Goal: Information Seeking & Learning: Compare options

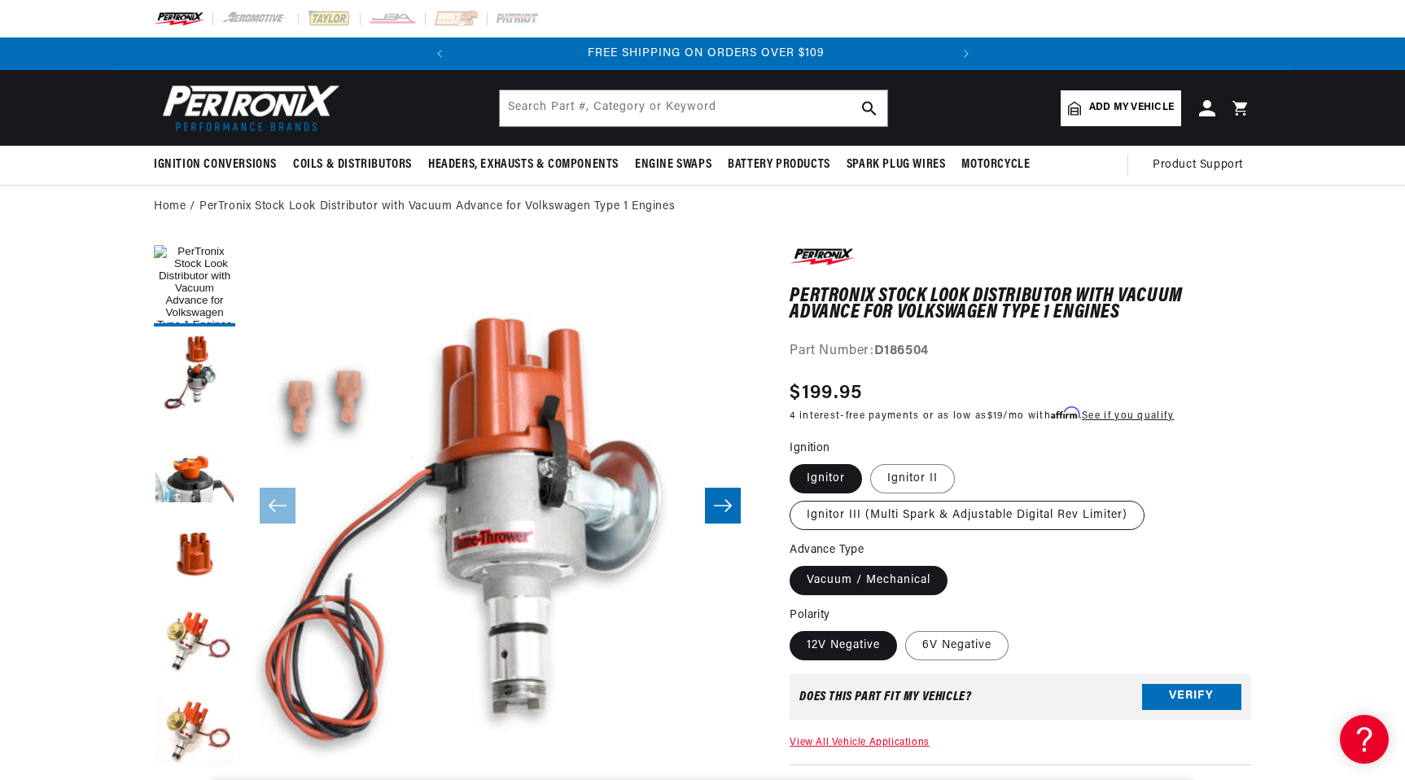
scroll to position [0, 493]
click at [887, 521] on label "Ignitor III (Multi Spark & Adjustable Digital Rev Limiter)" at bounding box center [967, 515] width 355 height 29
click at [963, 462] on input "Ignitor III (Multi Spark & Adjustable Digital Rev Limiter)" at bounding box center [963, 461] width 1 height 1
radio input "true"
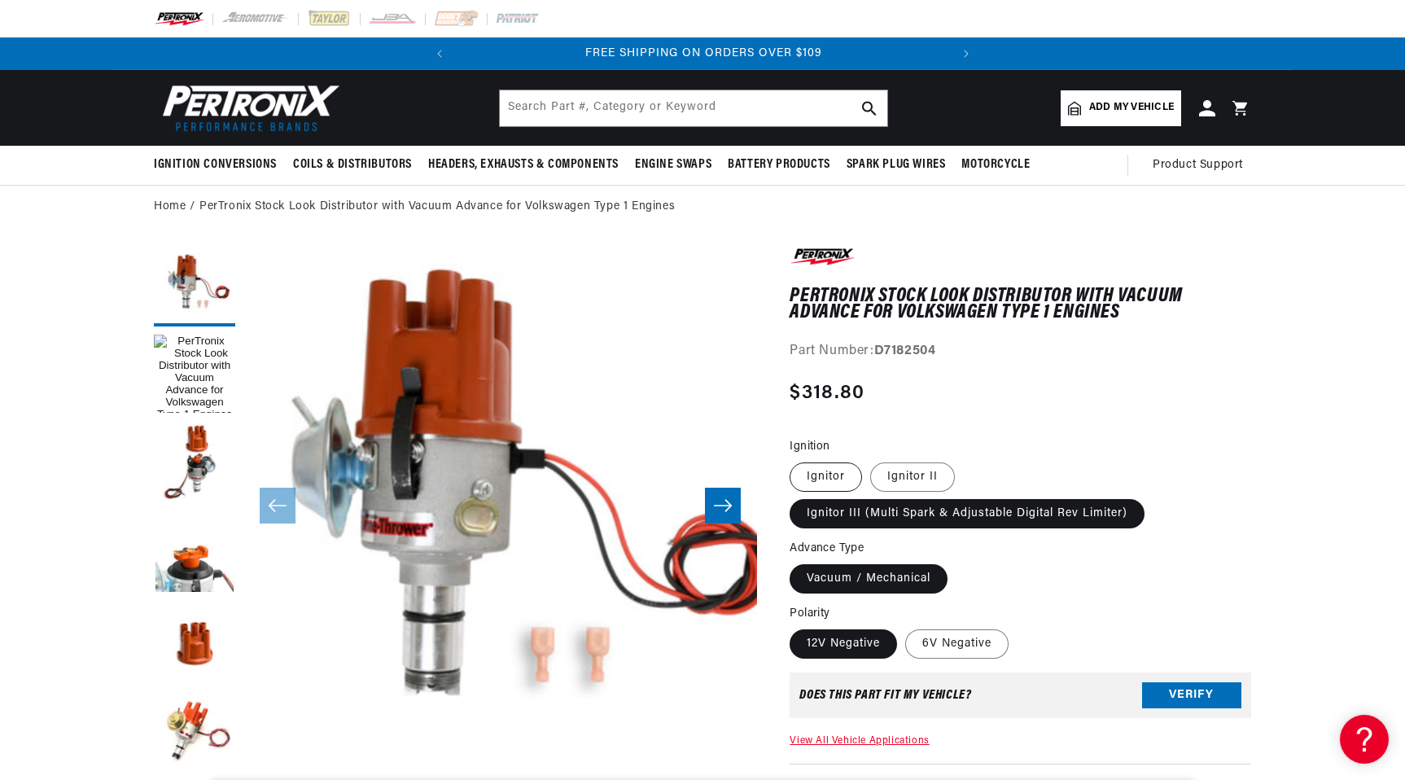
click at [842, 480] on label "Ignitor" at bounding box center [826, 476] width 72 height 29
click at [795, 460] on input "Ignitor" at bounding box center [794, 459] width 1 height 1
radio input "true"
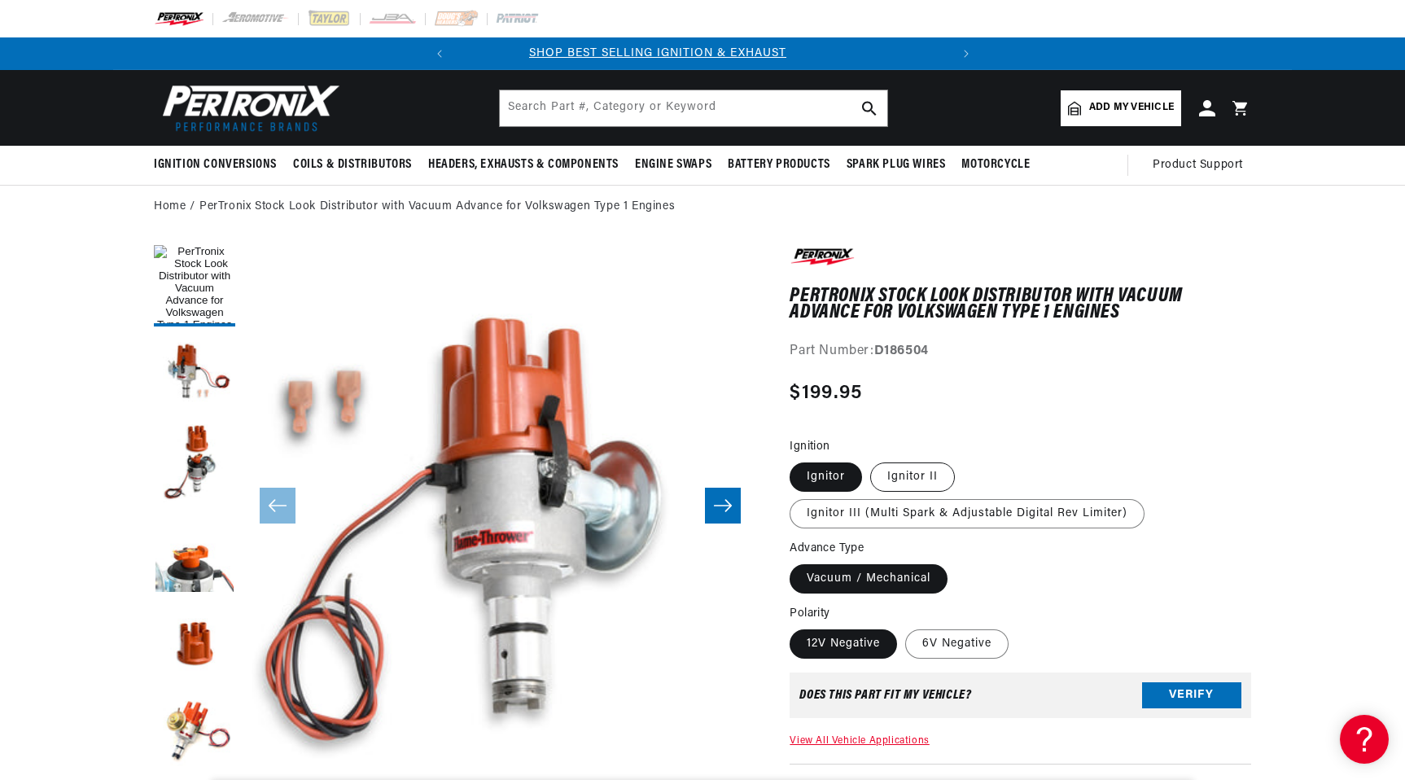
scroll to position [0, 16]
click at [884, 471] on label "Ignitor II" at bounding box center [912, 476] width 85 height 29
click at [871, 460] on input "Ignitor II" at bounding box center [870, 459] width 1 height 1
radio input "true"
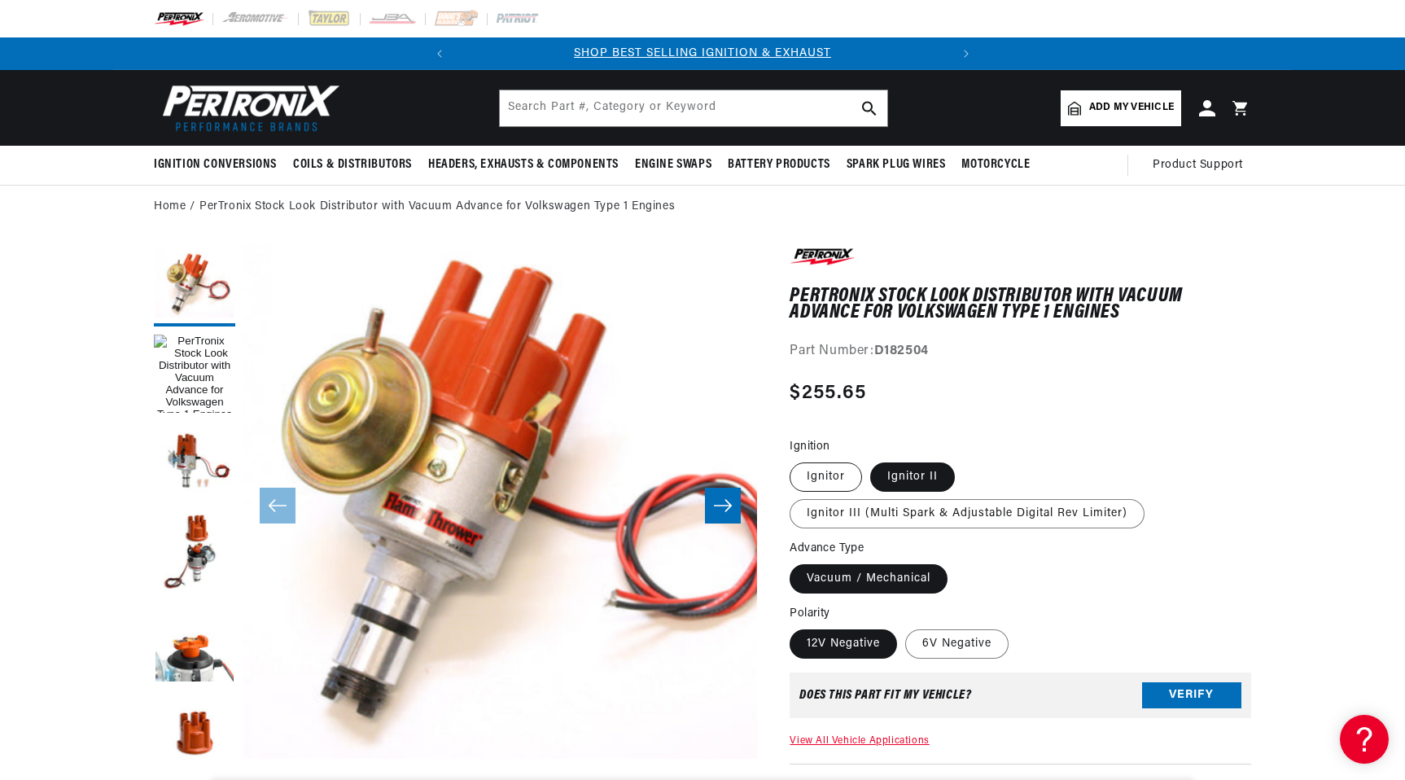
click at [834, 480] on label "Ignitor" at bounding box center [826, 476] width 72 height 29
click at [795, 460] on input "Ignitor" at bounding box center [794, 459] width 1 height 1
radio input "true"
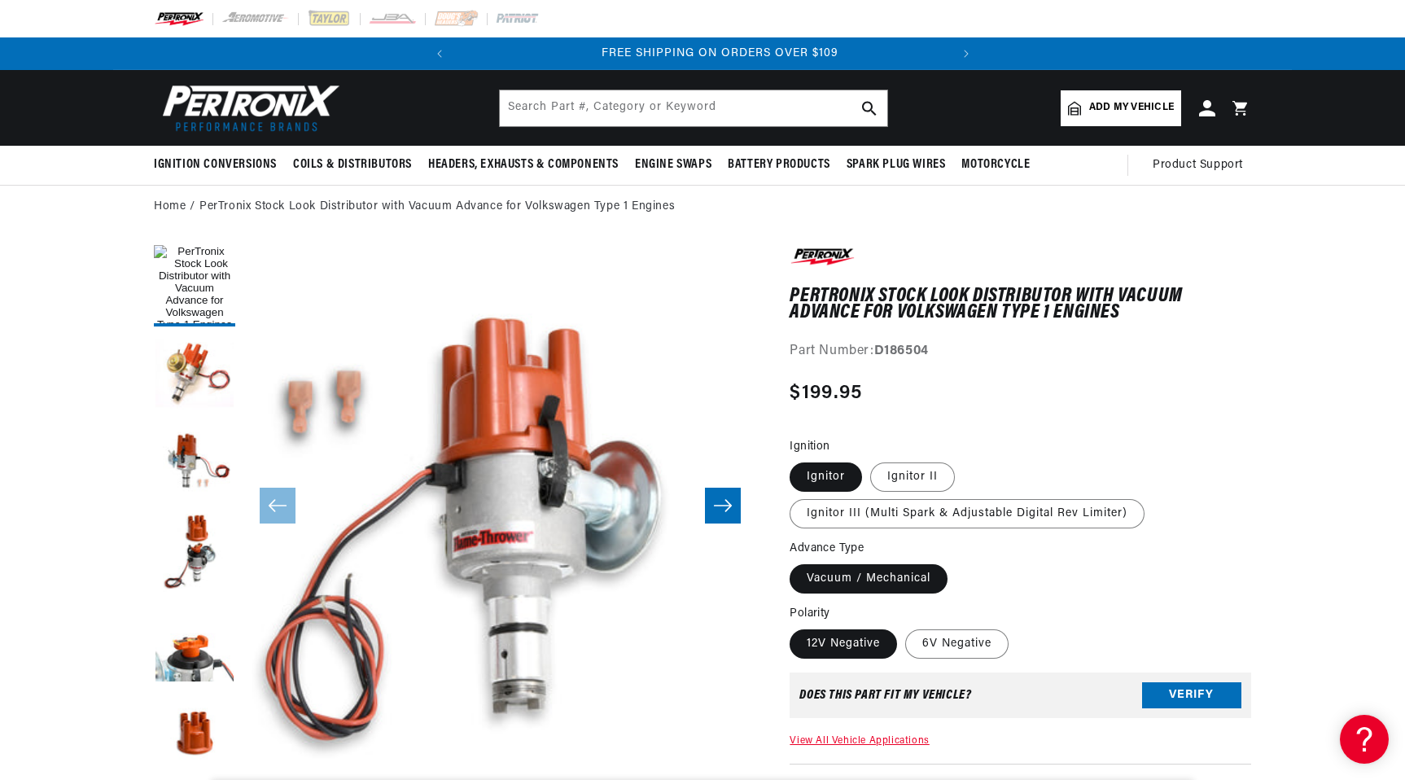
scroll to position [0, 493]
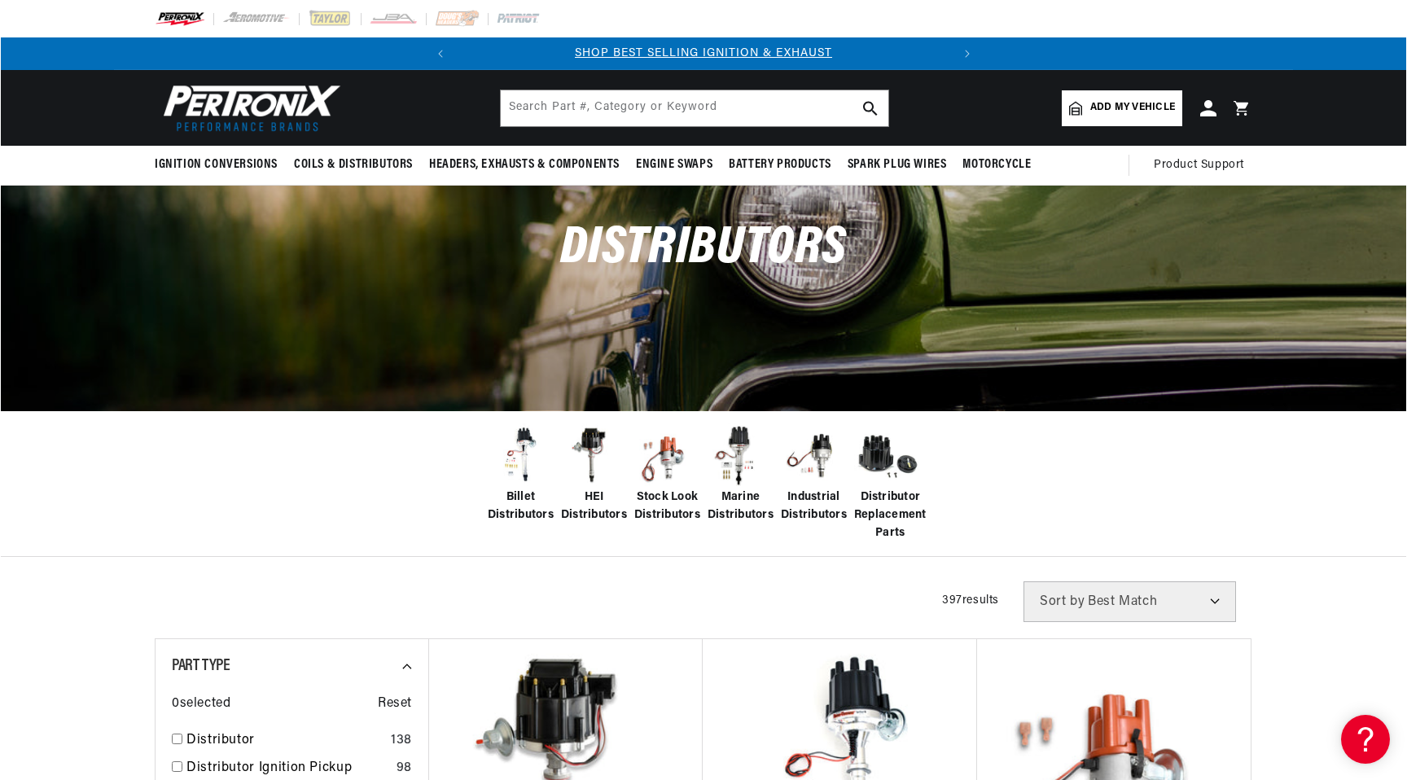
scroll to position [33, 0]
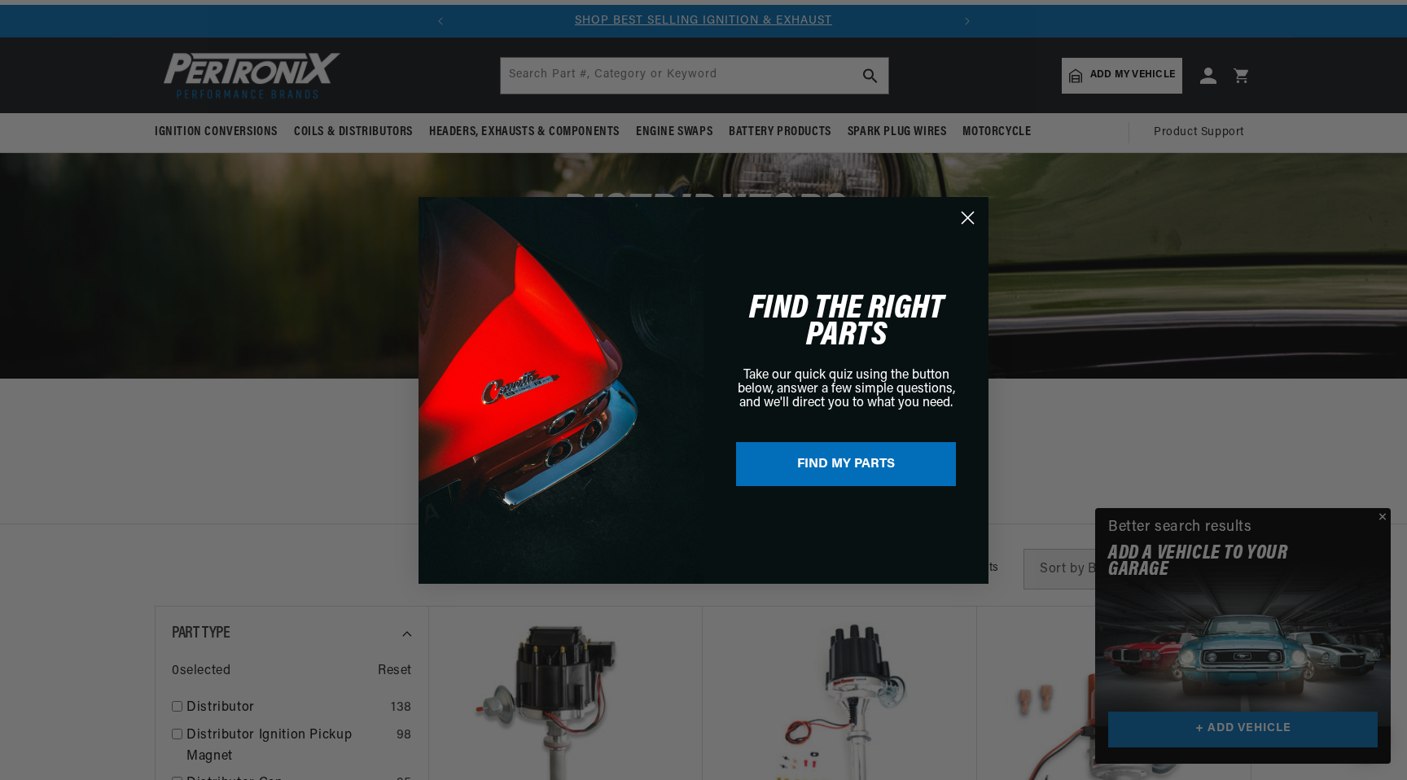
click at [973, 210] on circle "Close dialog" at bounding box center [967, 217] width 27 height 27
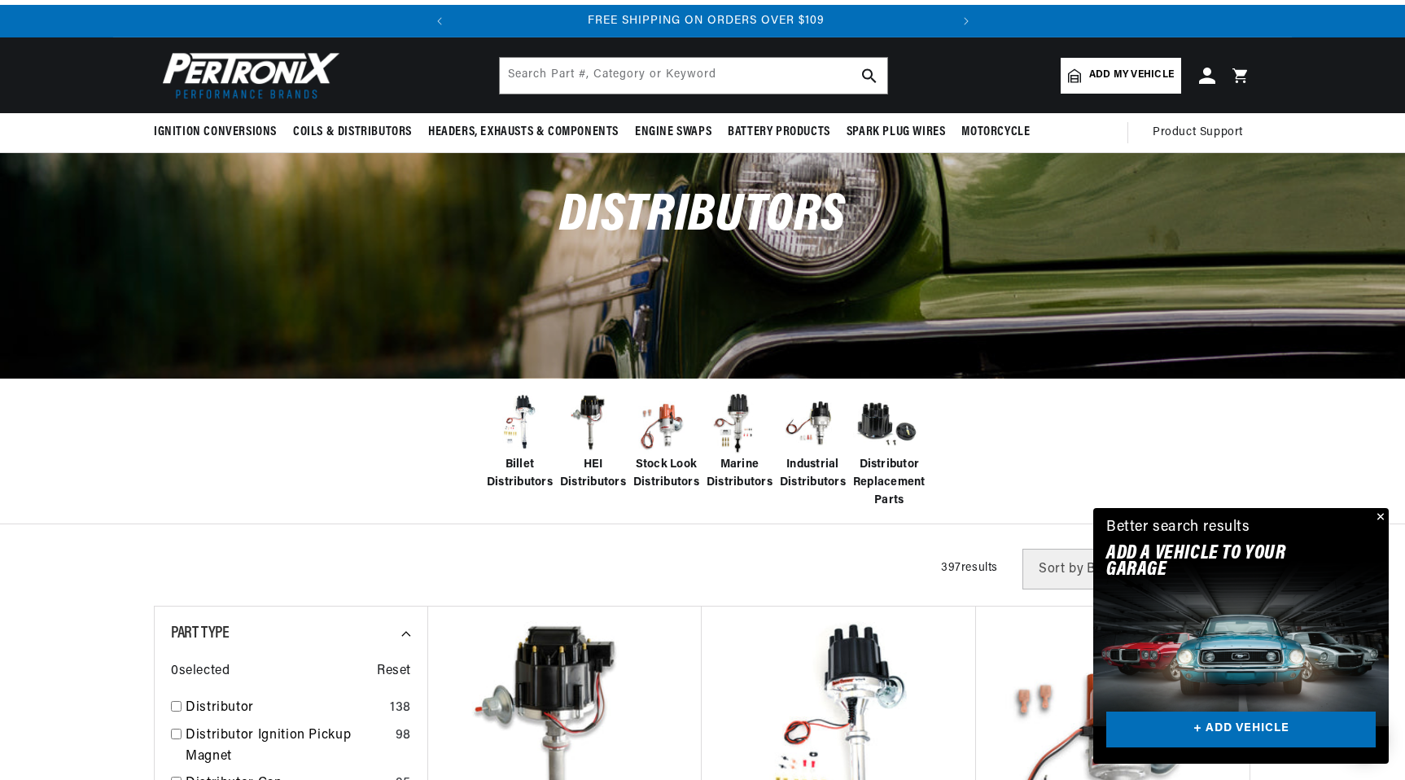
scroll to position [0, 493]
click at [1380, 518] on button "Close" at bounding box center [1379, 518] width 20 height 20
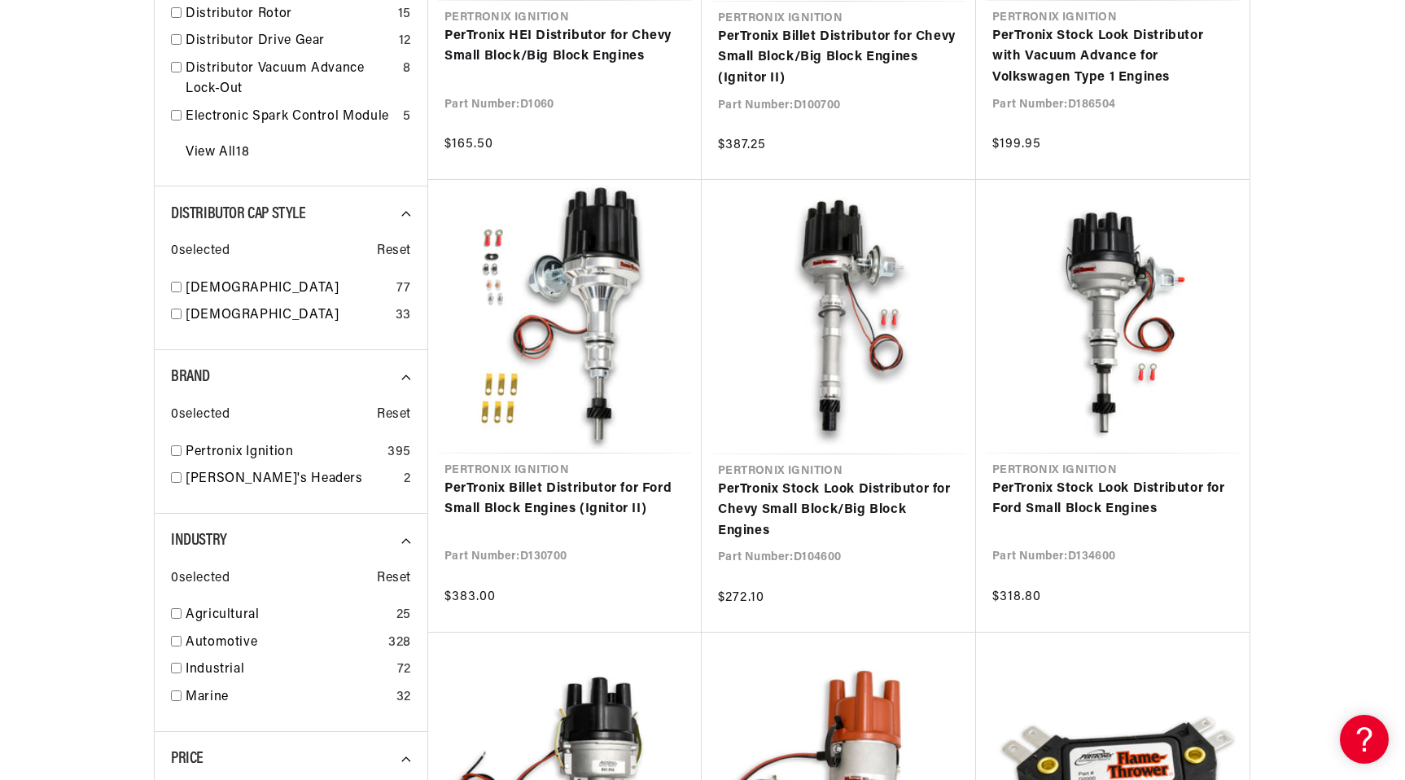
scroll to position [0, 0]
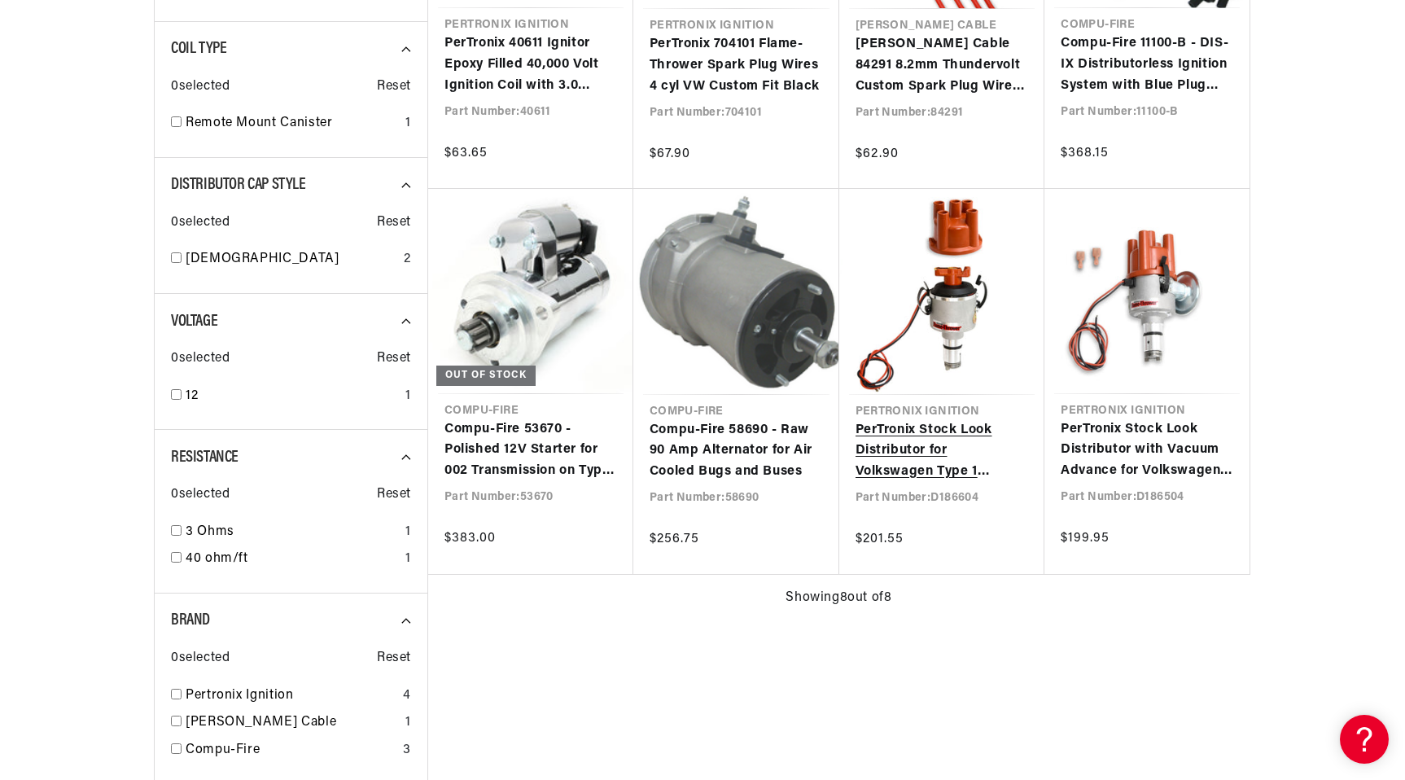
click at [959, 477] on link "PerTronix Stock Look Distributor for Volkswagen Type 1 Engines" at bounding box center [942, 451] width 173 height 63
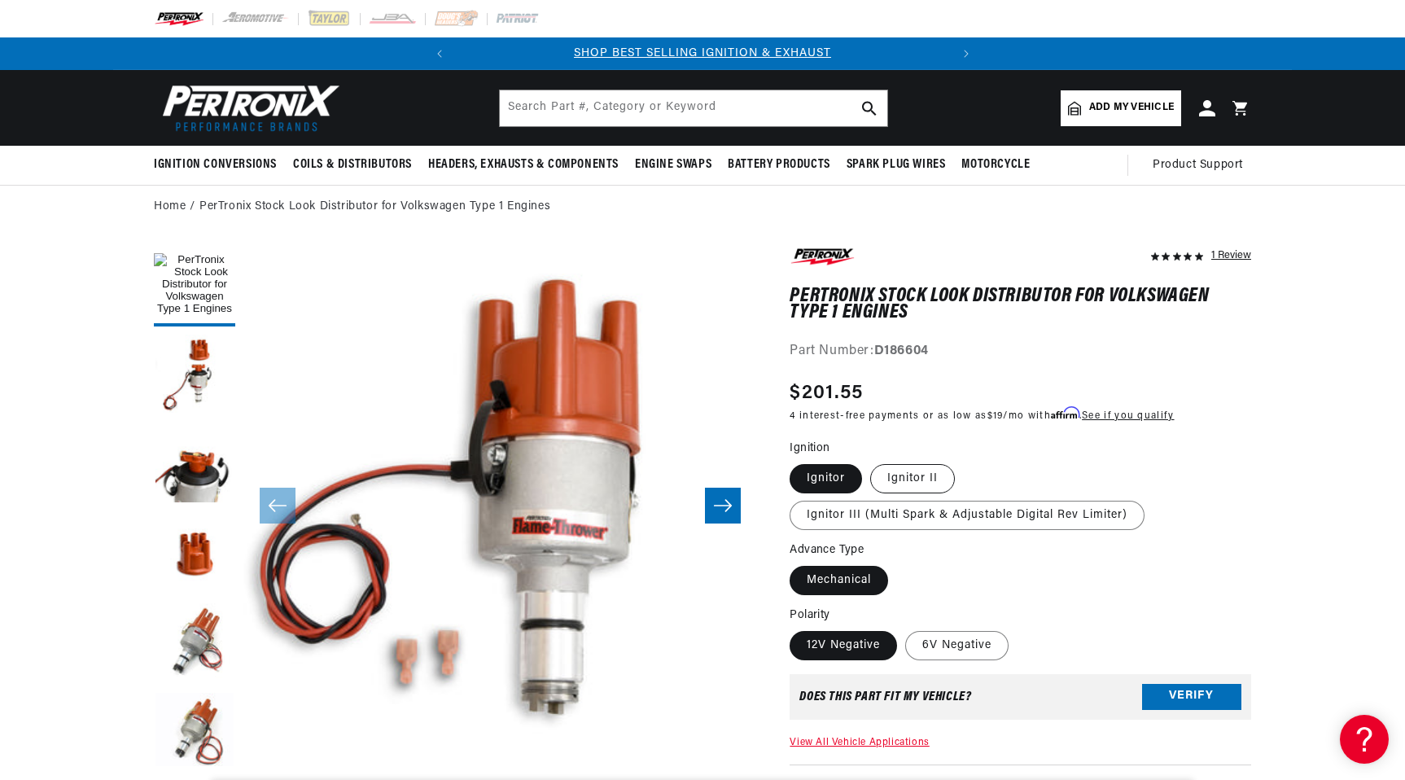
click at [905, 484] on label "Ignitor II" at bounding box center [912, 478] width 85 height 29
click at [871, 462] on input "Ignitor II" at bounding box center [870, 461] width 1 height 1
radio input "true"
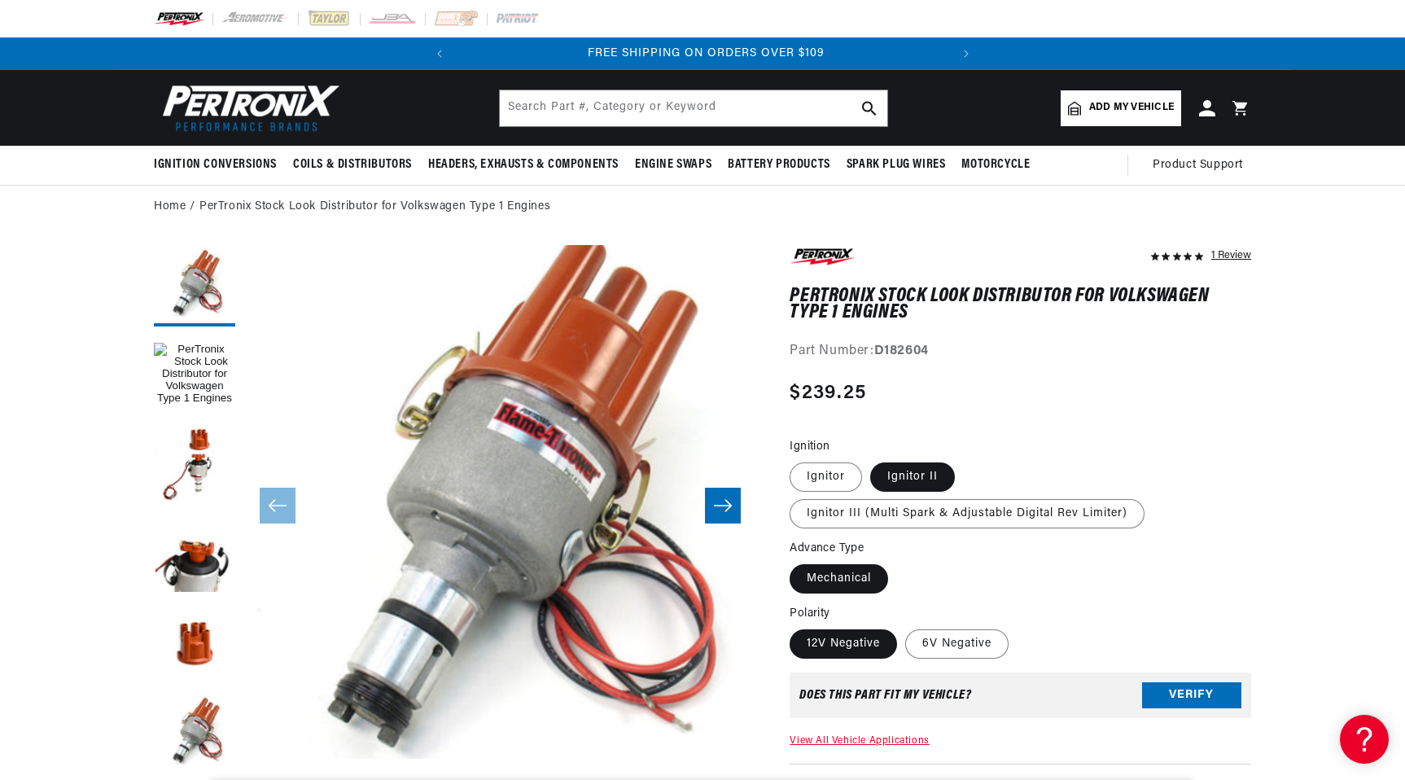
scroll to position [0, 493]
click at [901, 532] on variant-radios "Ignition Ignitor Ignitor II Ignitor III (Multi Spark & Adjustable Digital Rev L…" at bounding box center [1021, 549] width 462 height 222
click at [901, 513] on label "Ignitor III (Multi Spark & Adjustable Digital Rev Limiter)" at bounding box center [967, 513] width 355 height 29
click at [963, 460] on input "Ignitor III (Multi Spark & Adjustable Digital Rev Limiter)" at bounding box center [963, 459] width 1 height 1
radio input "true"
